Goal: Find specific page/section: Find specific page/section

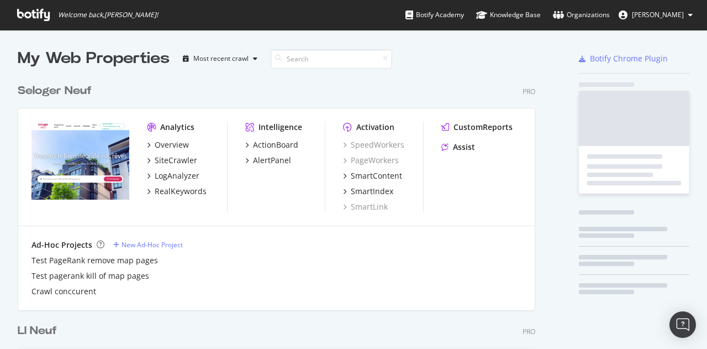
scroll to position [2944, 518]
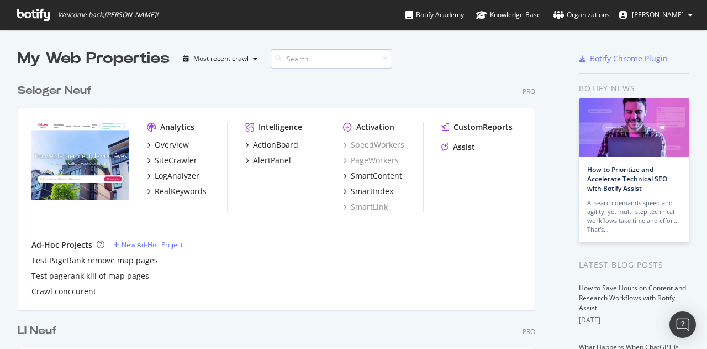
click at [312, 57] on input at bounding box center [332, 58] width 122 height 19
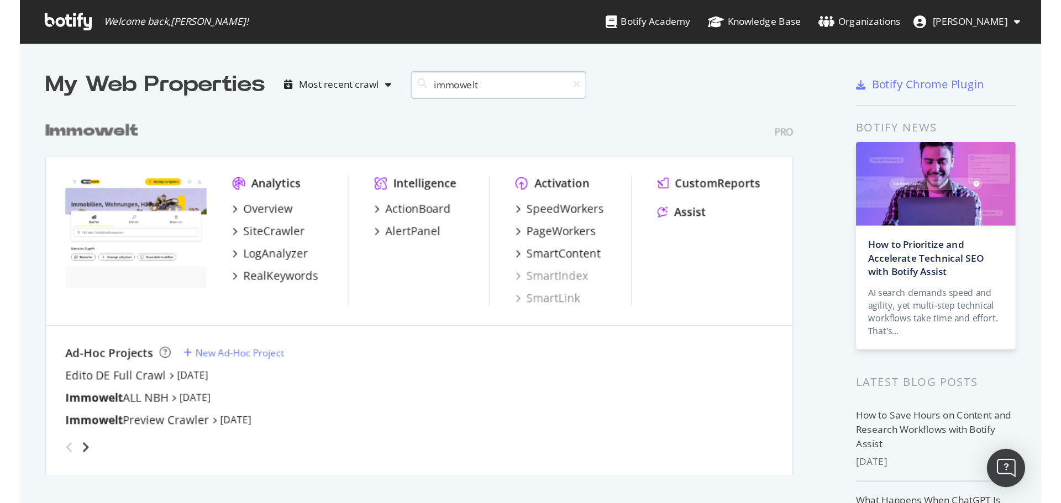
scroll to position [251, 518]
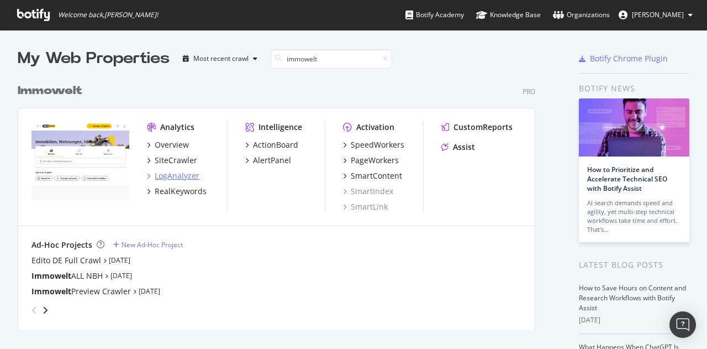
type input "immowelt"
click at [172, 177] on div "LogAnalyzer" at bounding box center [177, 175] width 45 height 11
